Goal: Information Seeking & Learning: Learn about a topic

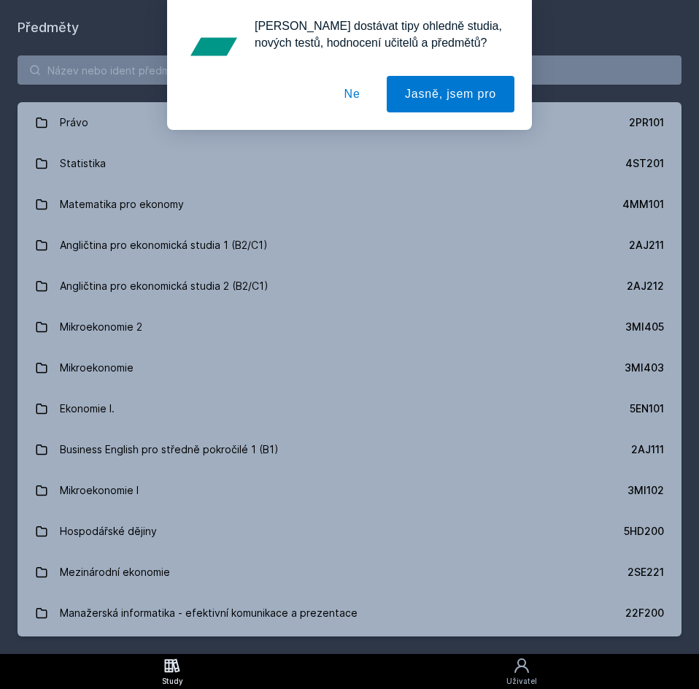
click at [359, 89] on button "Ne" at bounding box center [352, 94] width 53 height 37
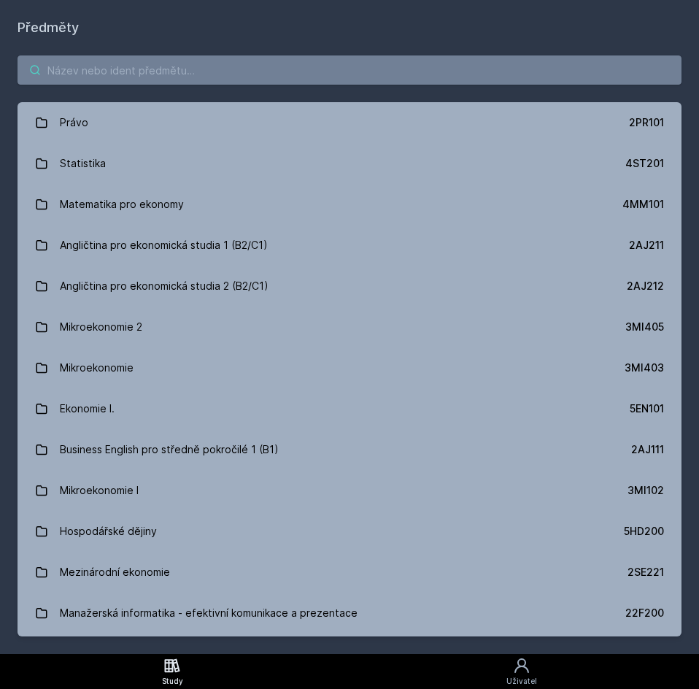
click at [266, 74] on input "search" at bounding box center [350, 69] width 664 height 29
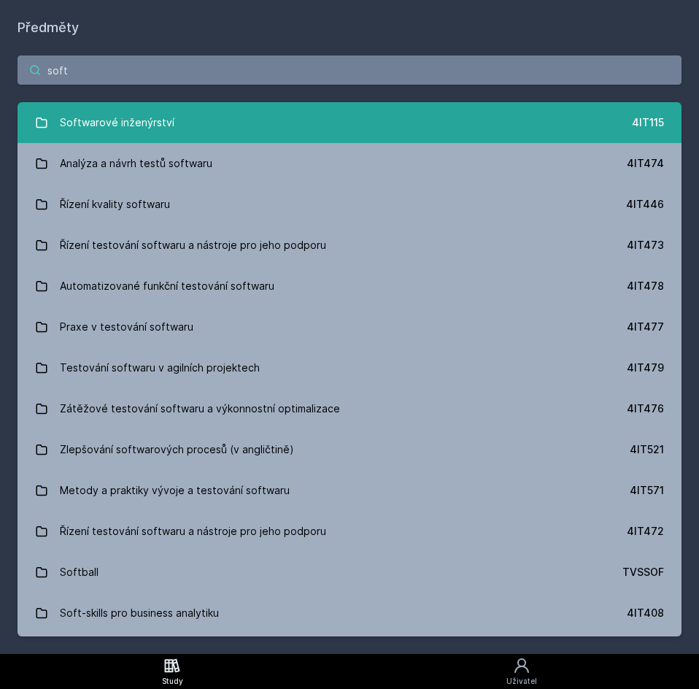
type input "soft"
click at [226, 113] on link "Softwarové inženýrství 4IT115" at bounding box center [350, 122] width 664 height 41
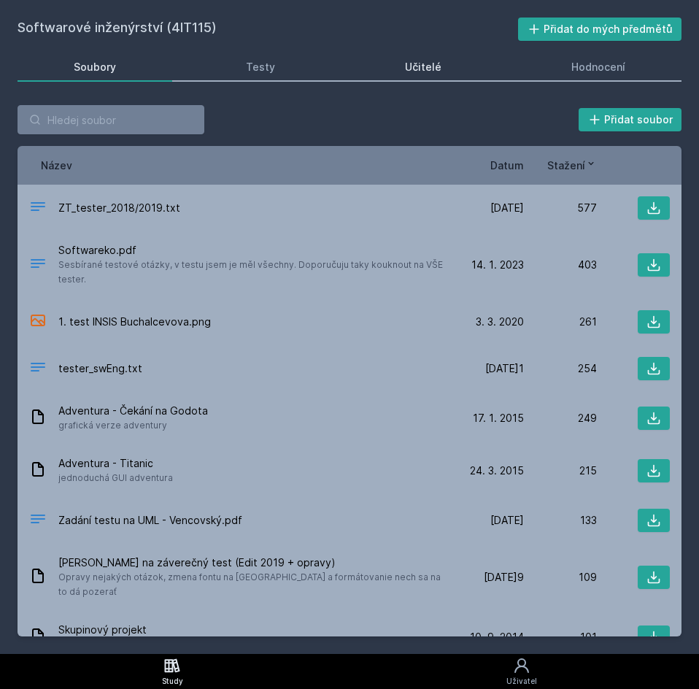
click at [410, 76] on link "Učitelé" at bounding box center [423, 67] width 149 height 29
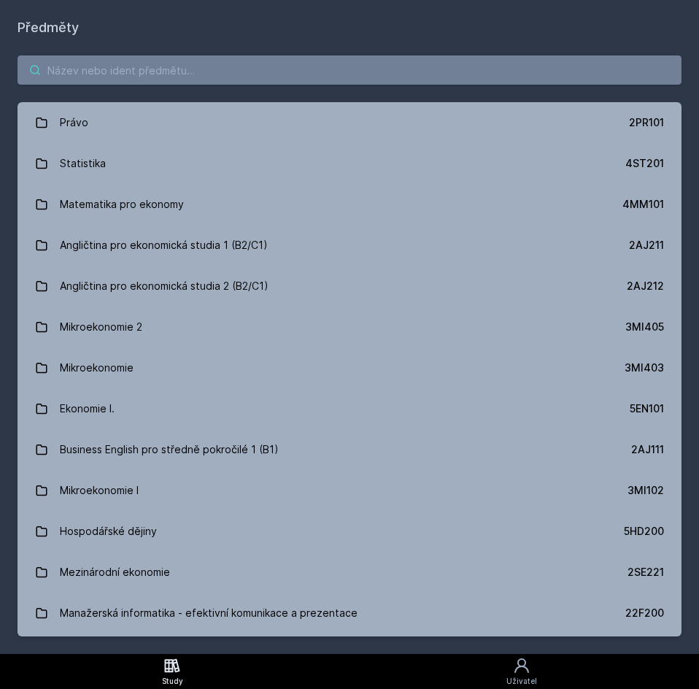
click at [112, 76] on input "search" at bounding box center [350, 69] width 664 height 29
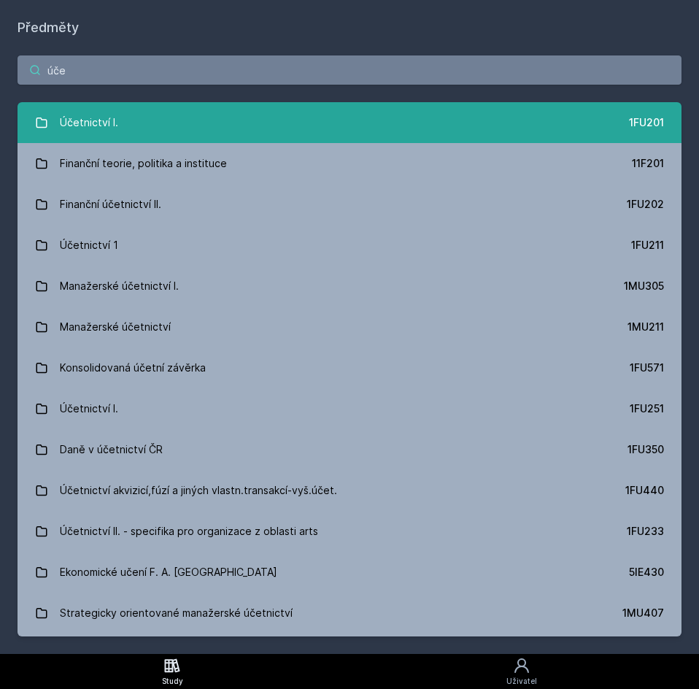
type input "úče"
click at [87, 118] on div "Účetnictví I." at bounding box center [89, 122] width 58 height 29
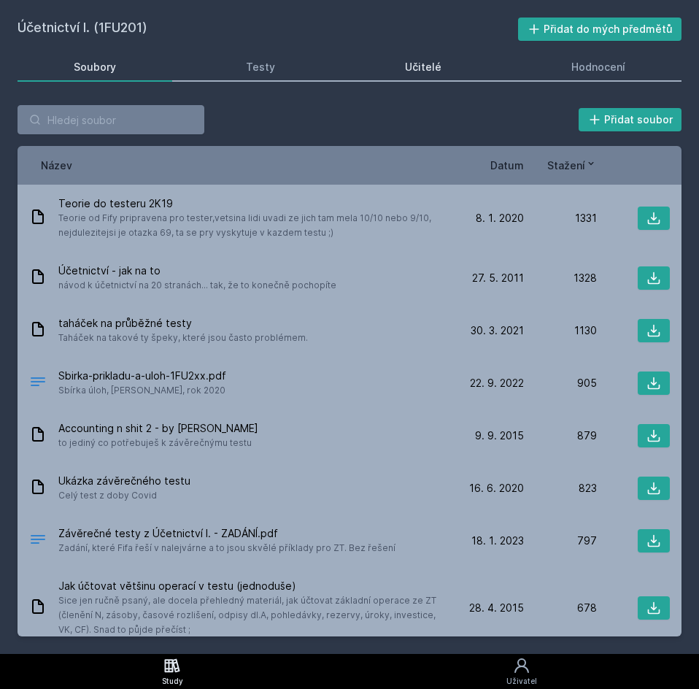
click at [428, 73] on div "Učitelé" at bounding box center [423, 67] width 37 height 15
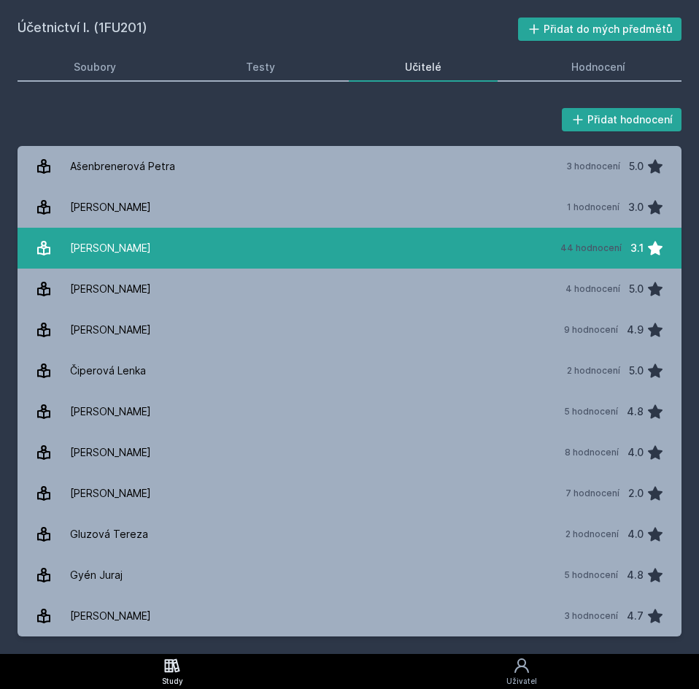
click at [156, 250] on link "[PERSON_NAME] 44 hodnocení 3.1" at bounding box center [350, 248] width 664 height 41
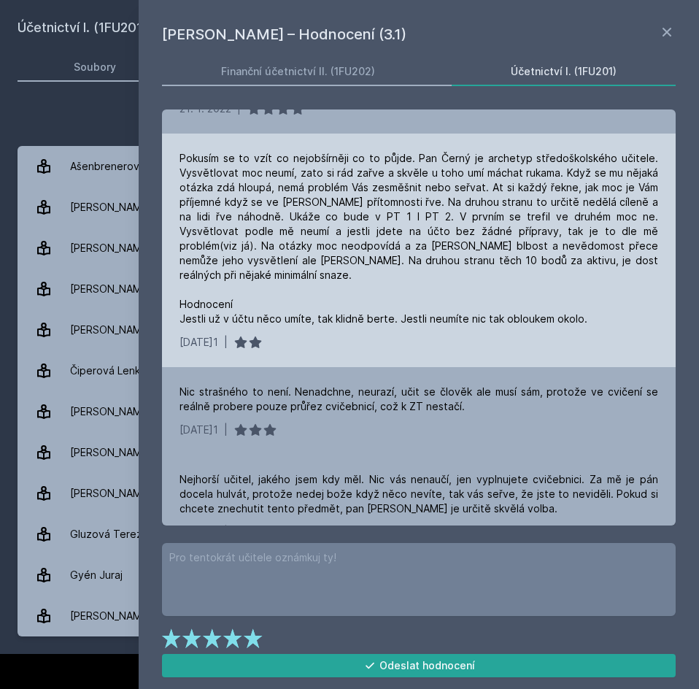
scroll to position [803, 0]
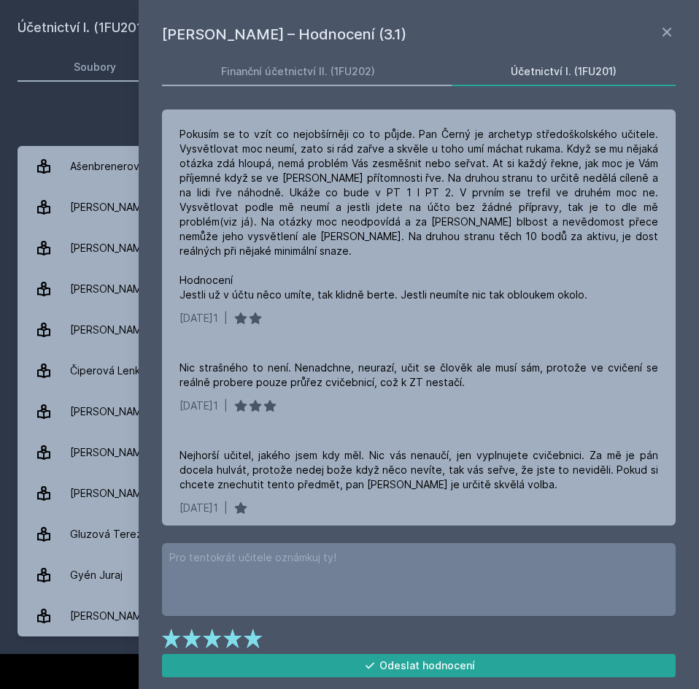
drag, startPoint x: 52, startPoint y: 104, endPoint x: 41, endPoint y: 6, distance: 99.2
click at [52, 100] on div "Přidat hodnocení [PERSON_NAME]– Hodnocení (3.1) Finanční účetnictví II. (1FU202…" at bounding box center [349, 371] width 699 height 567
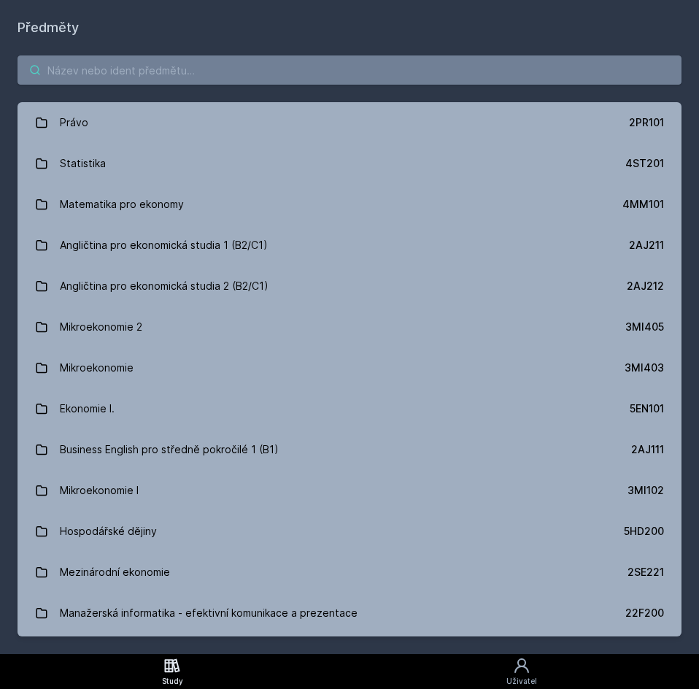
click at [139, 69] on input "search" at bounding box center [350, 69] width 664 height 29
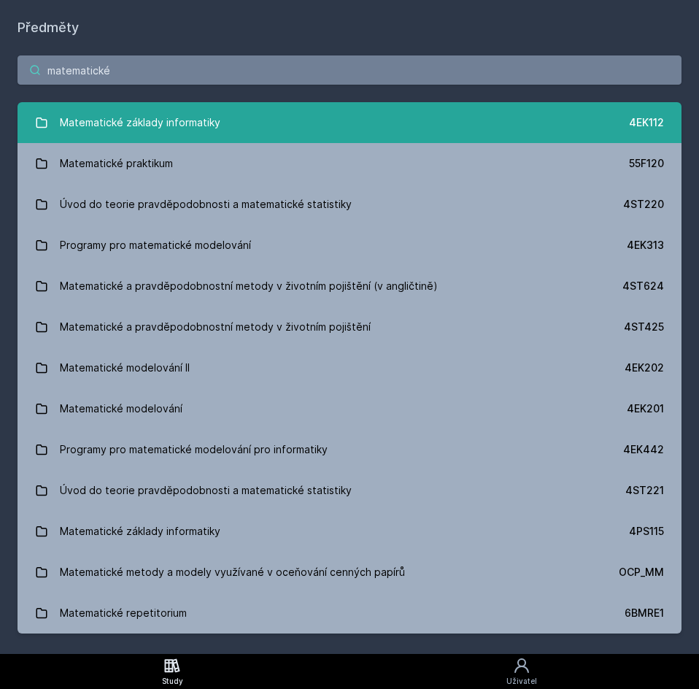
type input "matematické"
click at [243, 126] on link "Matematické základy informatiky 4EK112" at bounding box center [350, 122] width 664 height 41
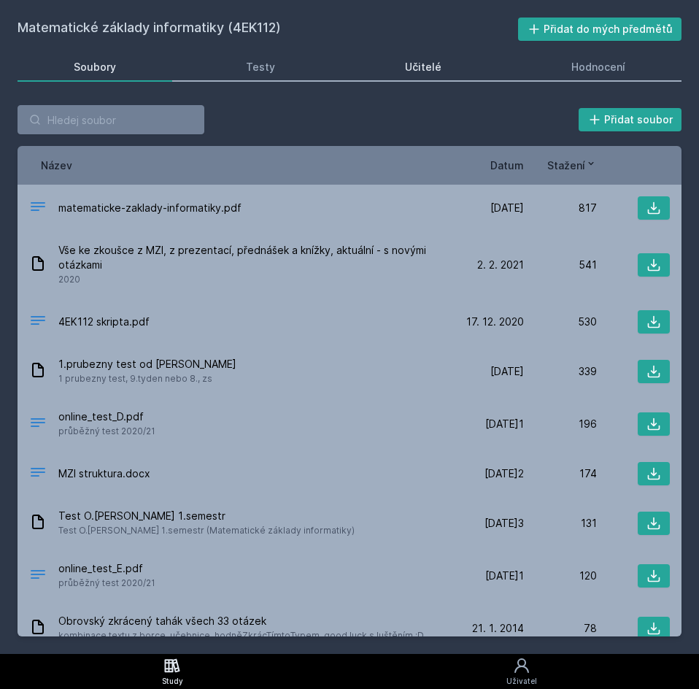
click at [432, 74] on div "Učitelé" at bounding box center [423, 67] width 37 height 15
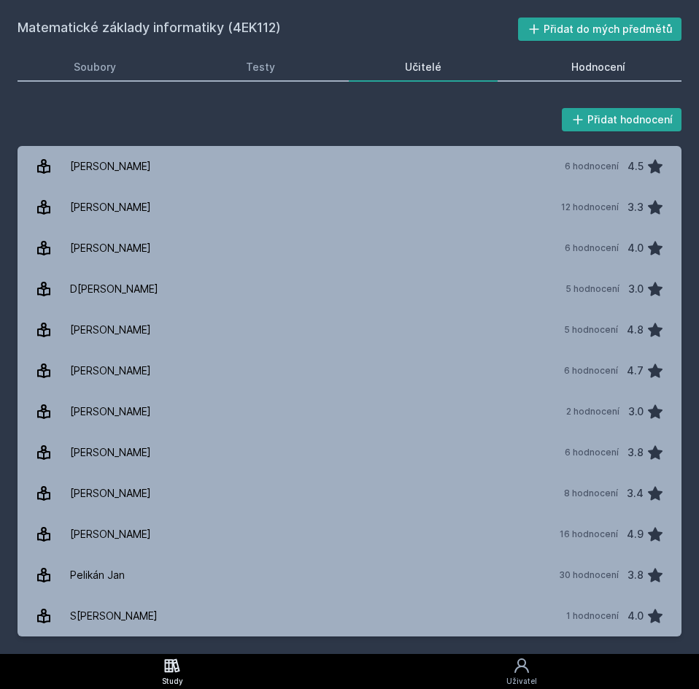
click at [580, 65] on div "Hodnocení" at bounding box center [599, 67] width 54 height 15
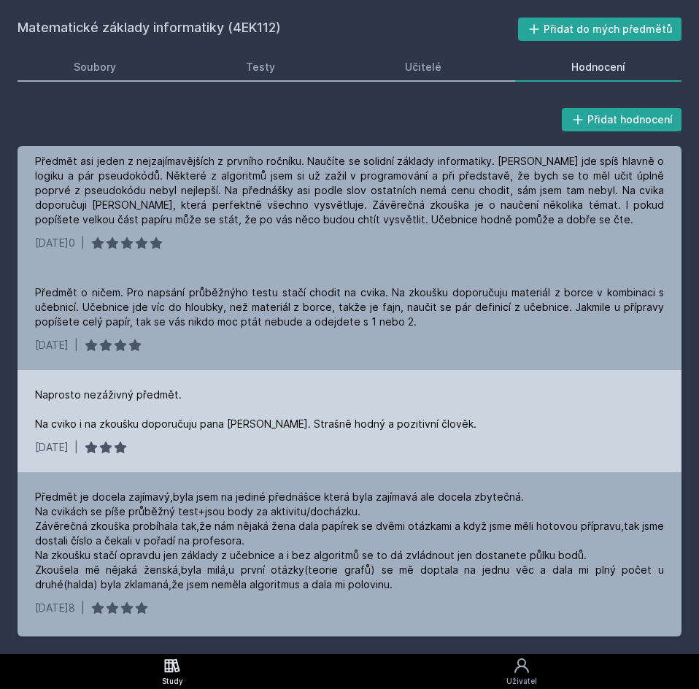
scroll to position [219, 0]
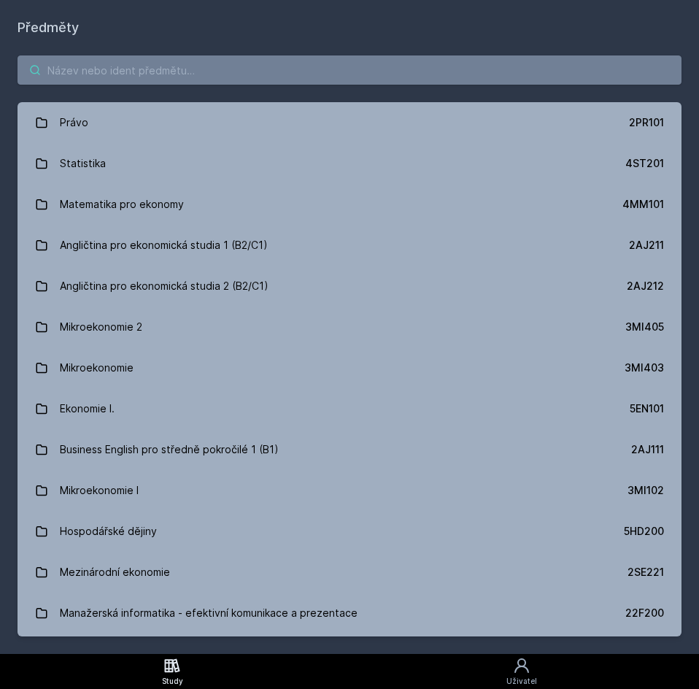
click at [123, 76] on input "search" at bounding box center [350, 69] width 664 height 29
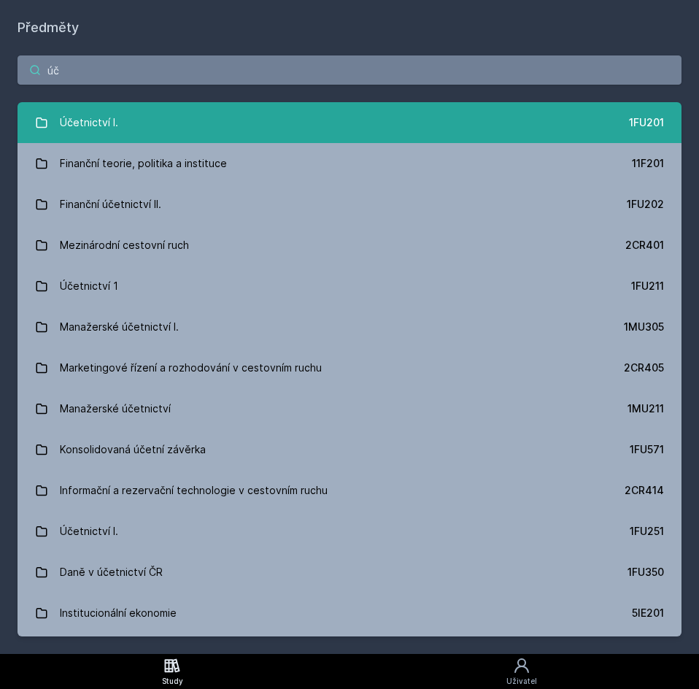
type input "úč"
click at [87, 120] on div "Účetnictví I." at bounding box center [89, 122] width 58 height 29
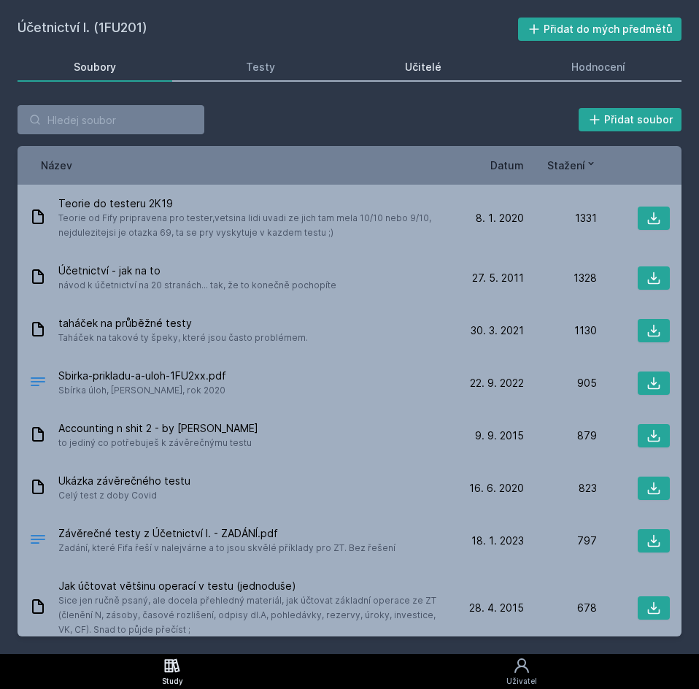
click at [418, 66] on div "Učitelé" at bounding box center [423, 67] width 37 height 15
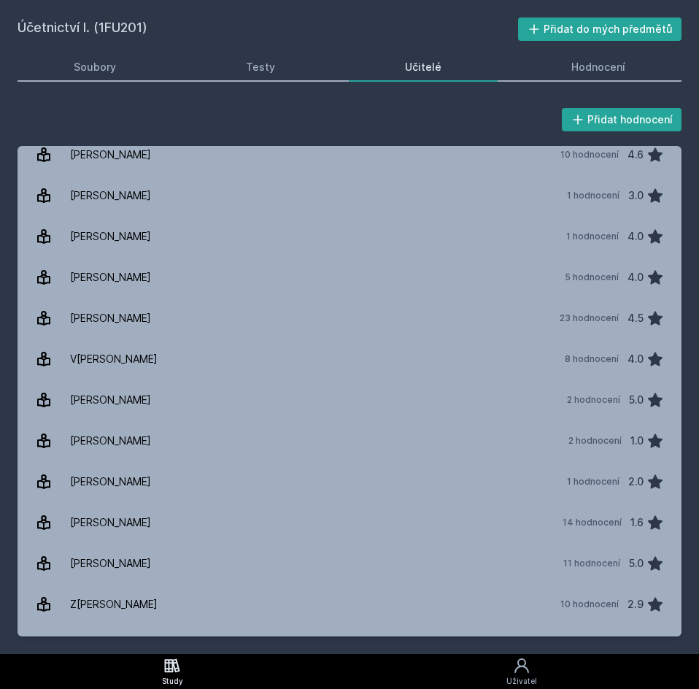
scroll to position [2494, 0]
